Goal: Find contact information: Find contact information

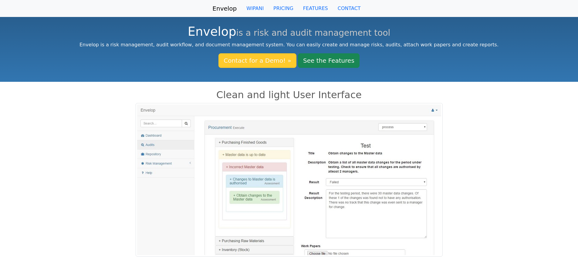
click at [264, 59] on link "Contact for a Demo! »" at bounding box center [257, 60] width 78 height 15
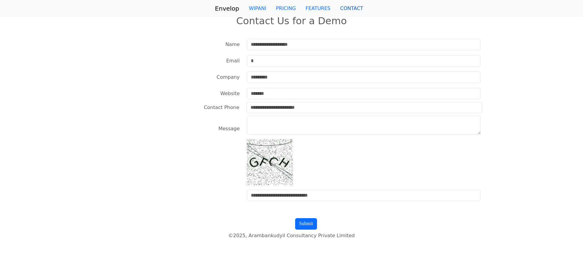
click at [349, 7] on link "CONTACT" at bounding box center [351, 8] width 33 height 12
